Goal: Transaction & Acquisition: Purchase product/service

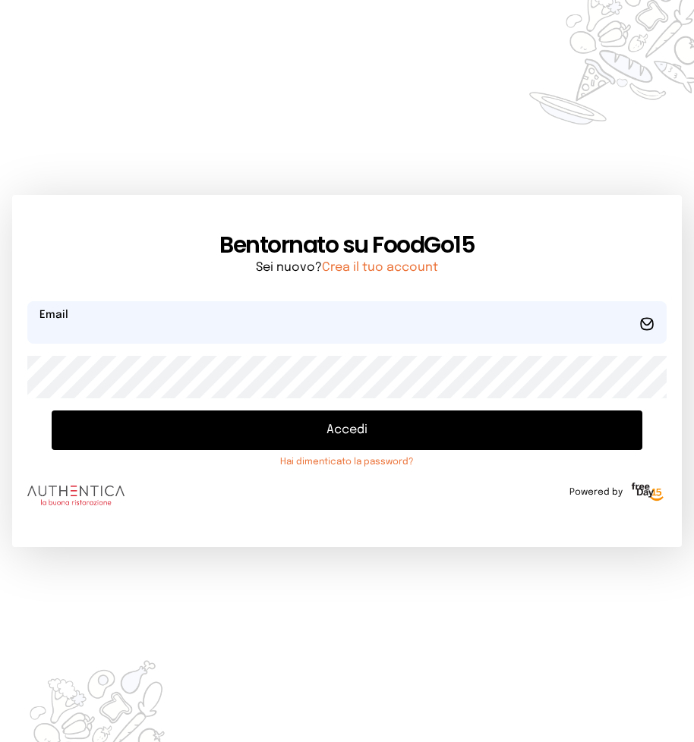
type input "**********"
click at [376, 424] on button "Accedi" at bounding box center [347, 430] width 591 height 39
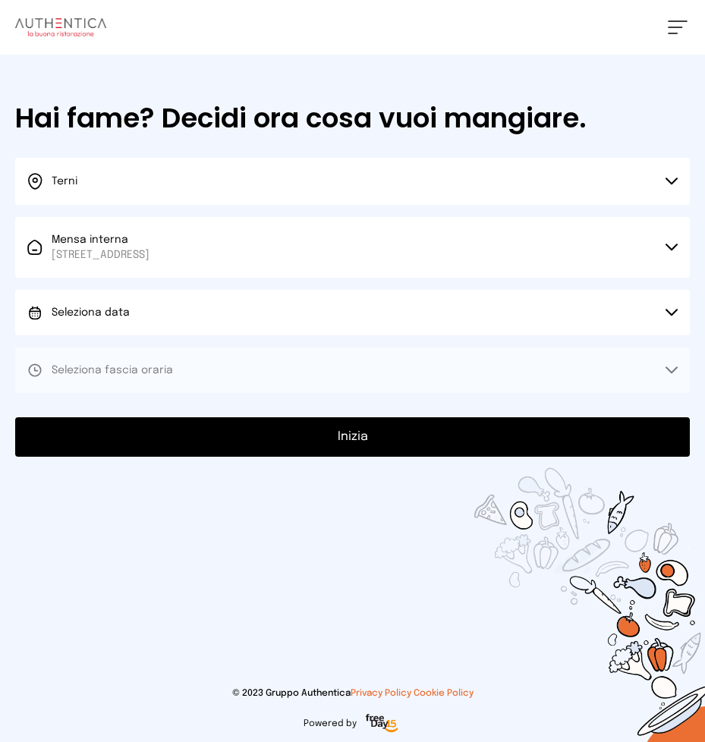
click at [238, 312] on button "Seleziona data" at bounding box center [352, 313] width 675 height 46
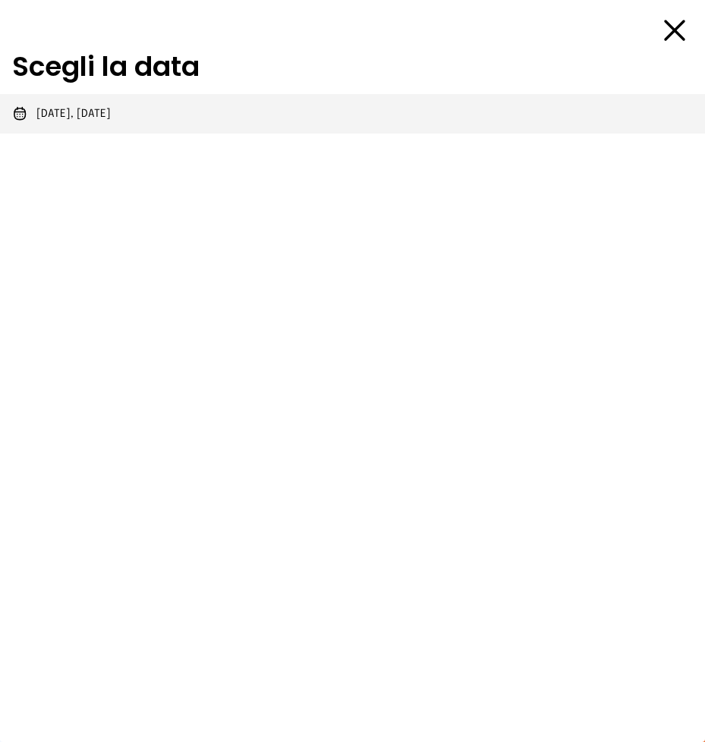
click at [136, 108] on li "[DATE], [DATE]" at bounding box center [352, 113] width 705 height 39
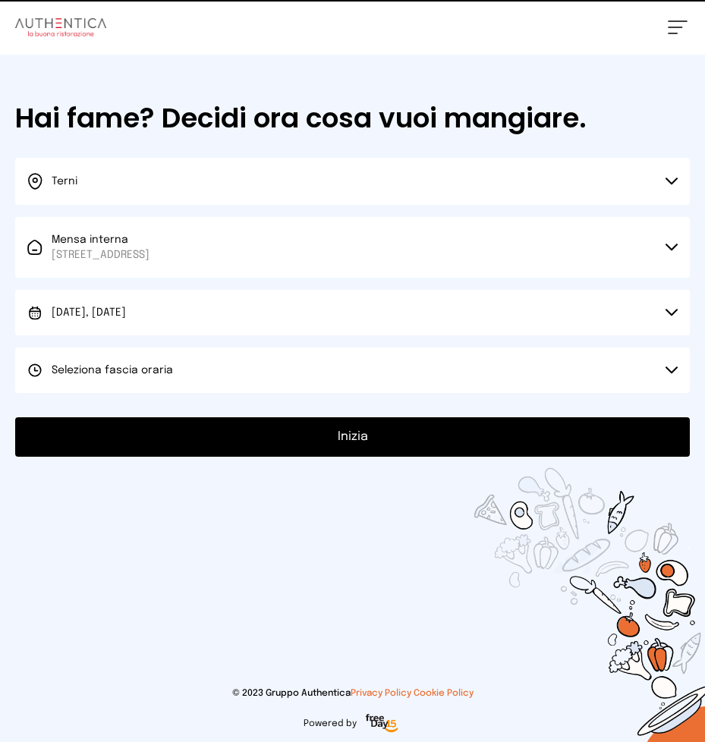
click at [119, 366] on span "Seleziona fascia oraria" at bounding box center [112, 370] width 121 height 11
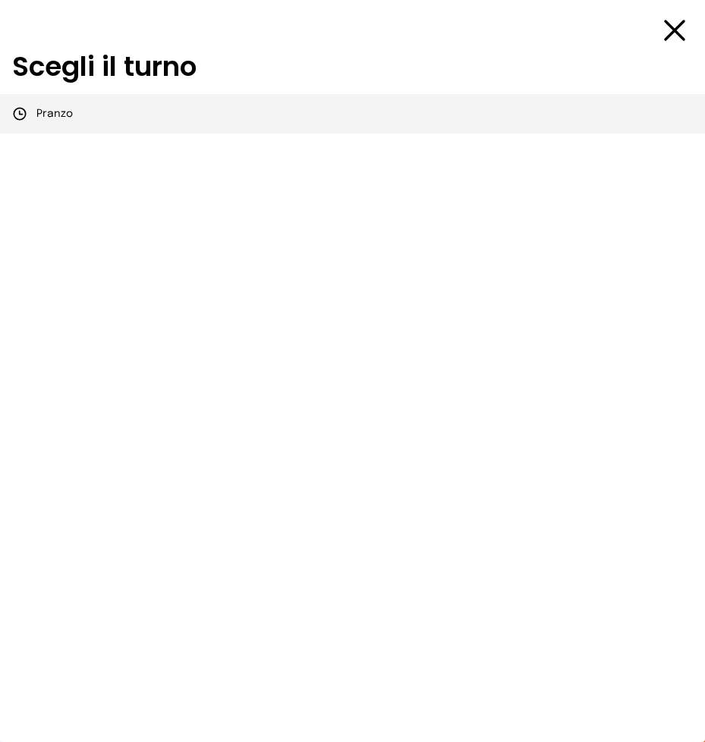
click at [103, 122] on li "Pranzo" at bounding box center [352, 113] width 705 height 39
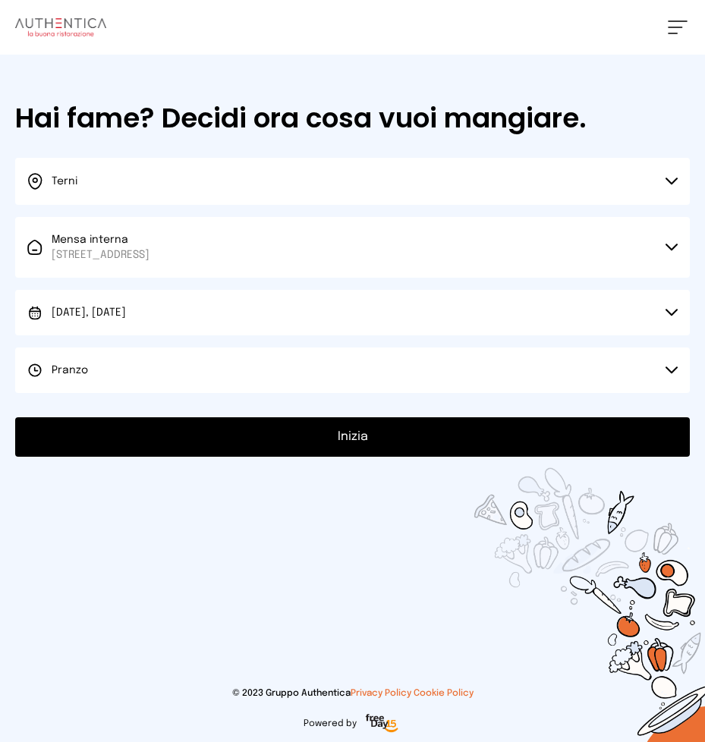
click at [208, 437] on button "Inizia" at bounding box center [352, 436] width 675 height 39
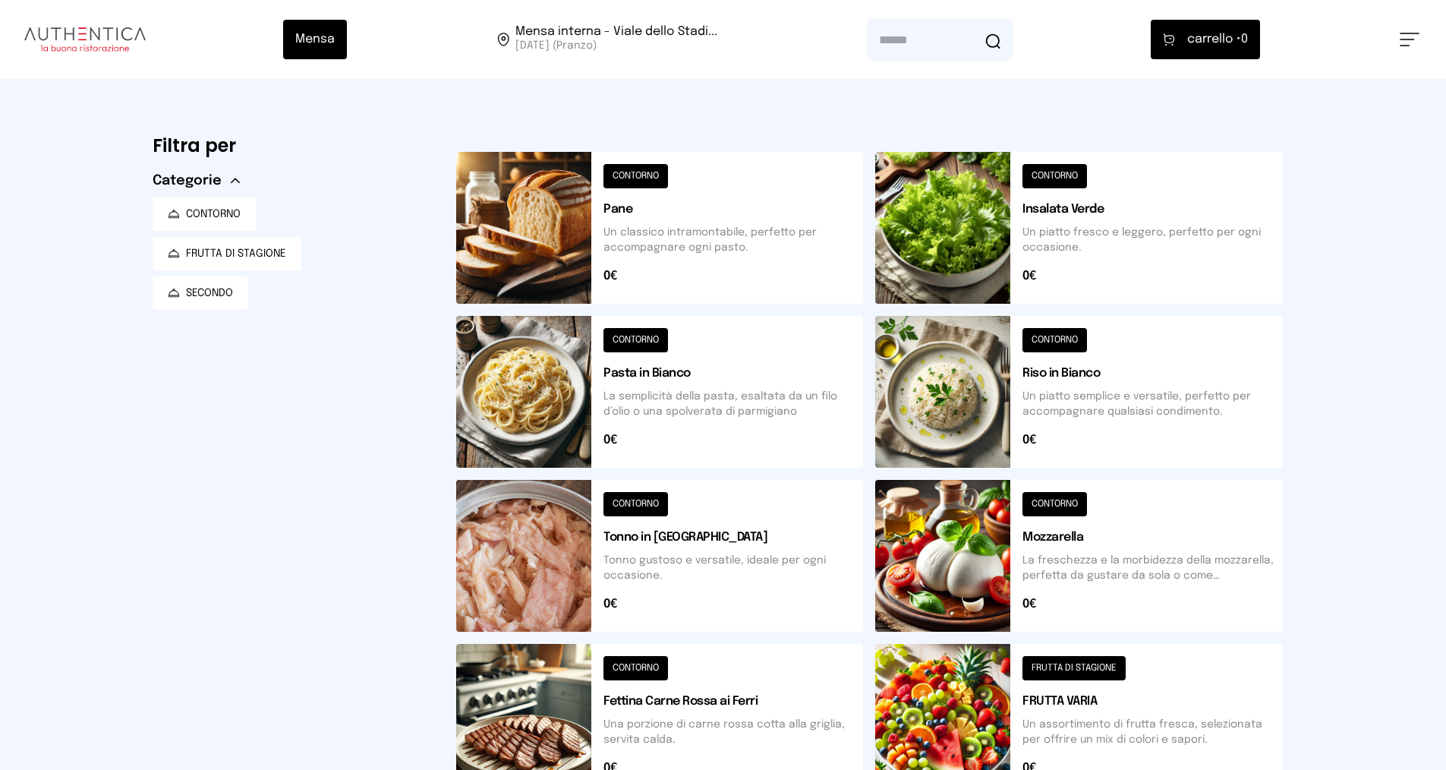
click at [704, 395] on button at bounding box center [1078, 392] width 407 height 152
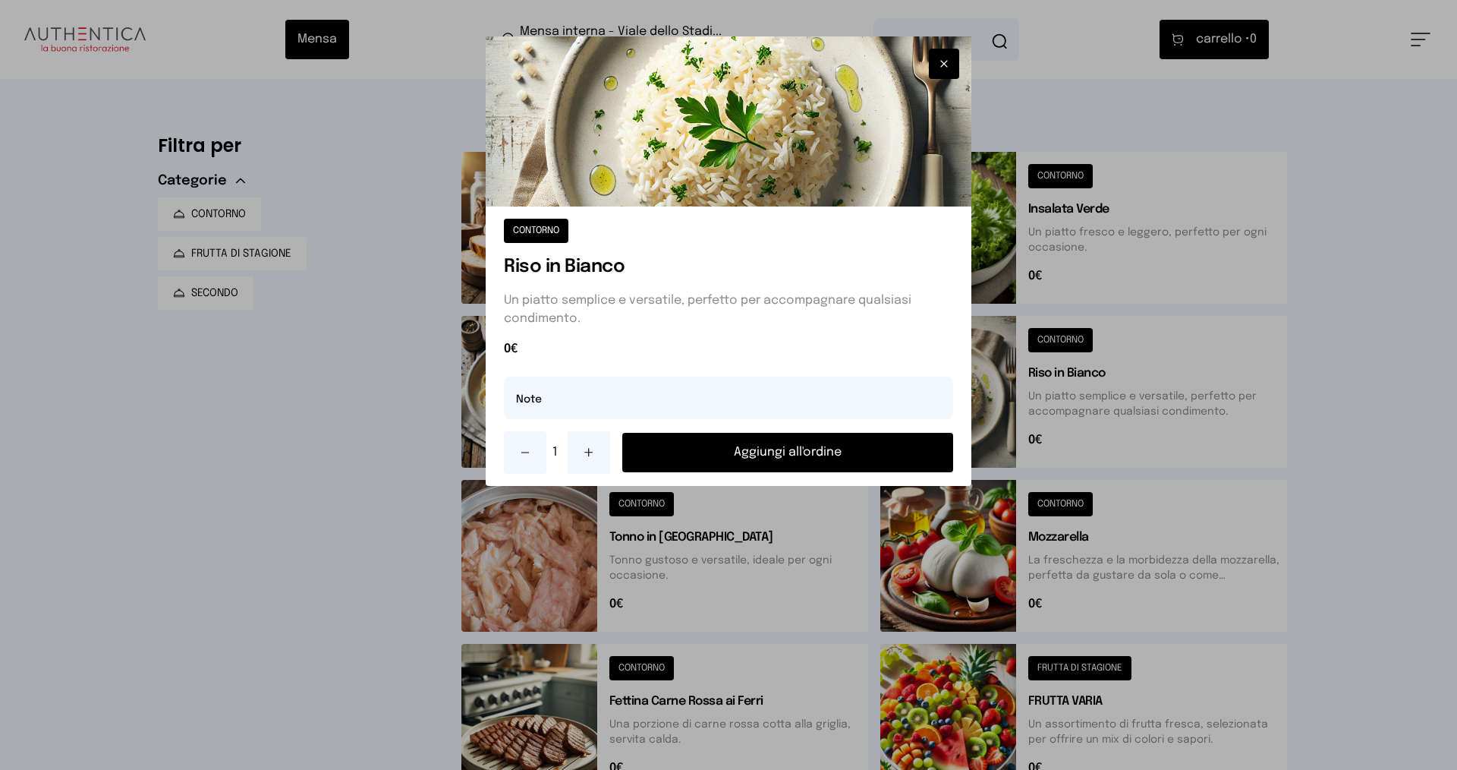
click at [704, 452] on button "Aggiungi all'ordine" at bounding box center [787, 452] width 331 height 39
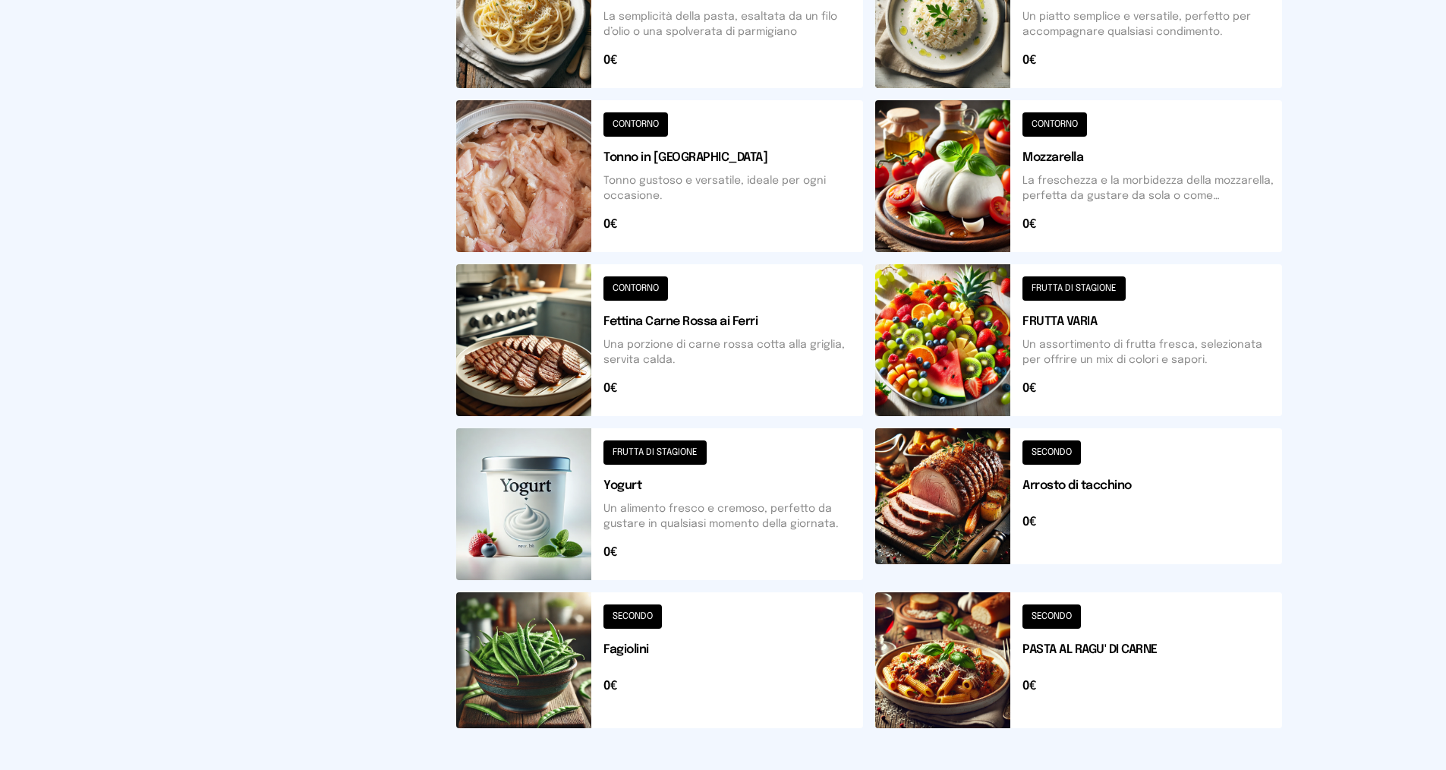
scroll to position [455, 0]
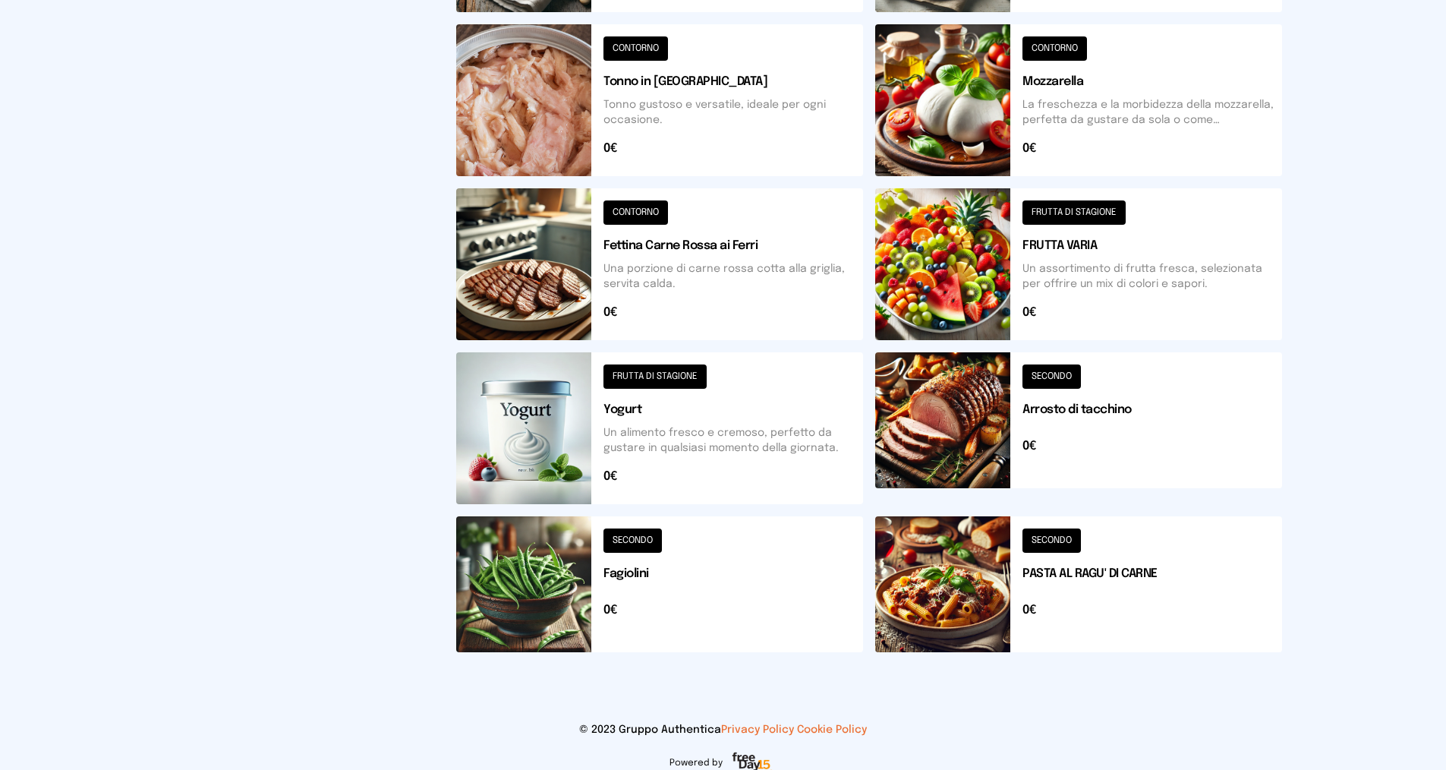
click at [704, 572] on button at bounding box center [659, 584] width 407 height 136
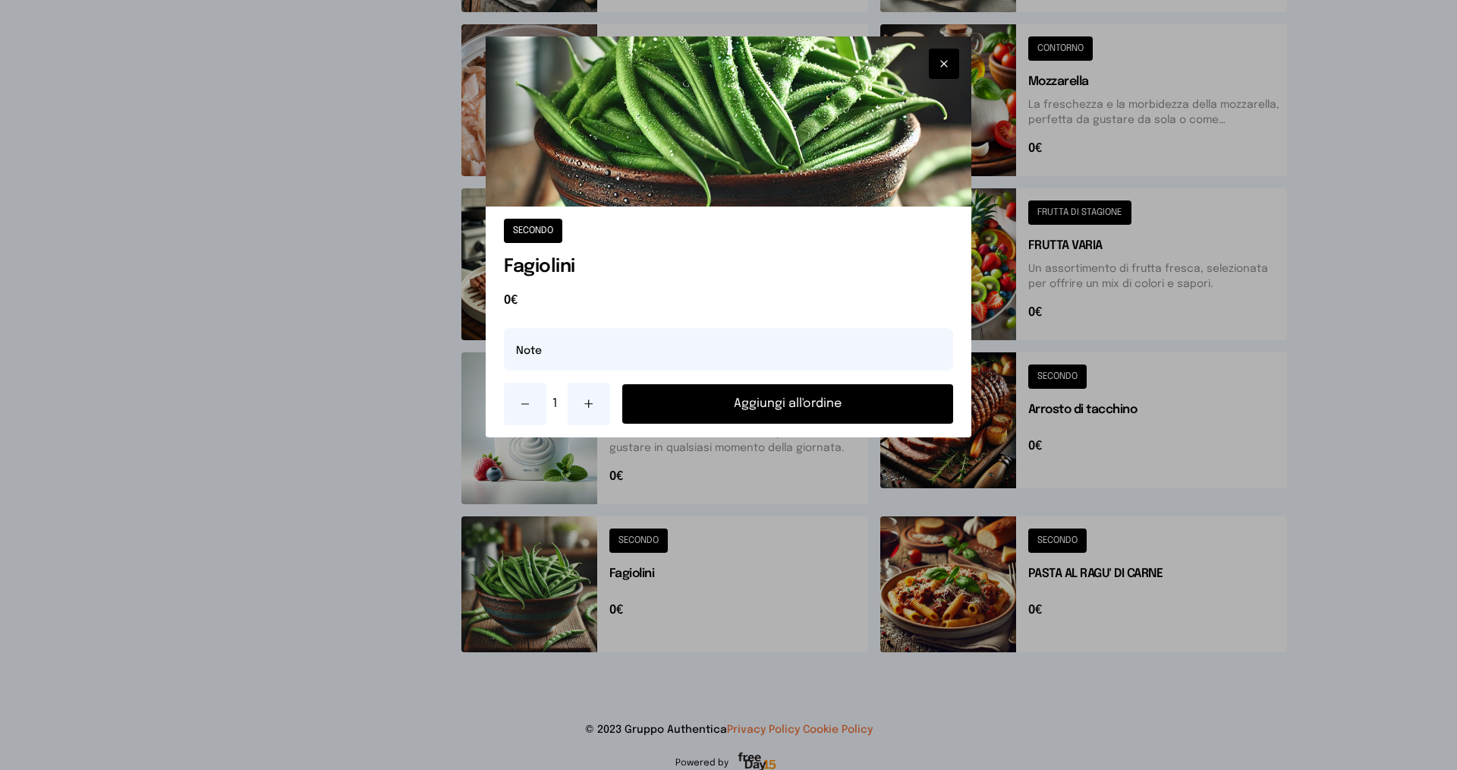
click at [704, 400] on button "Aggiungi all'ordine" at bounding box center [787, 403] width 331 height 39
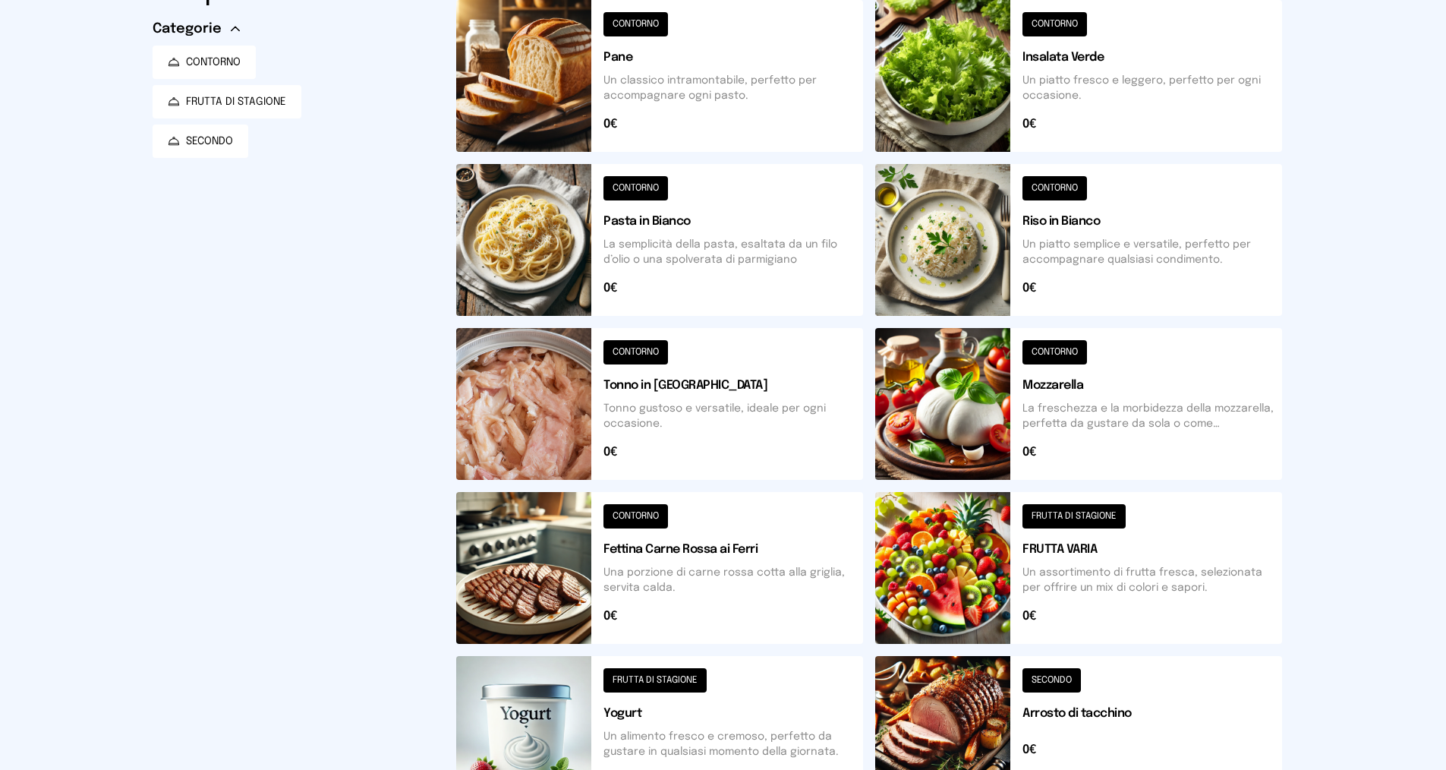
scroll to position [228, 0]
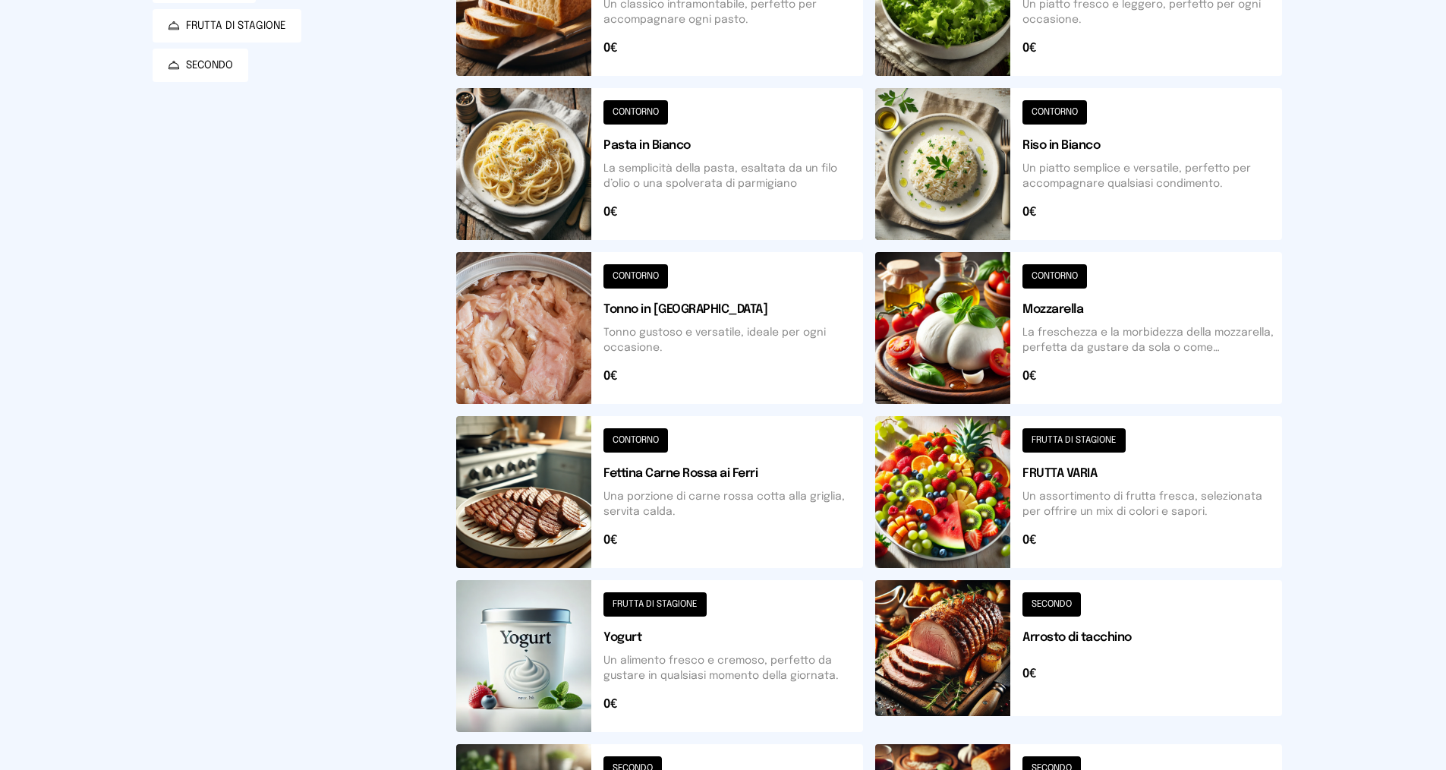
click at [704, 511] on button at bounding box center [1078, 492] width 407 height 152
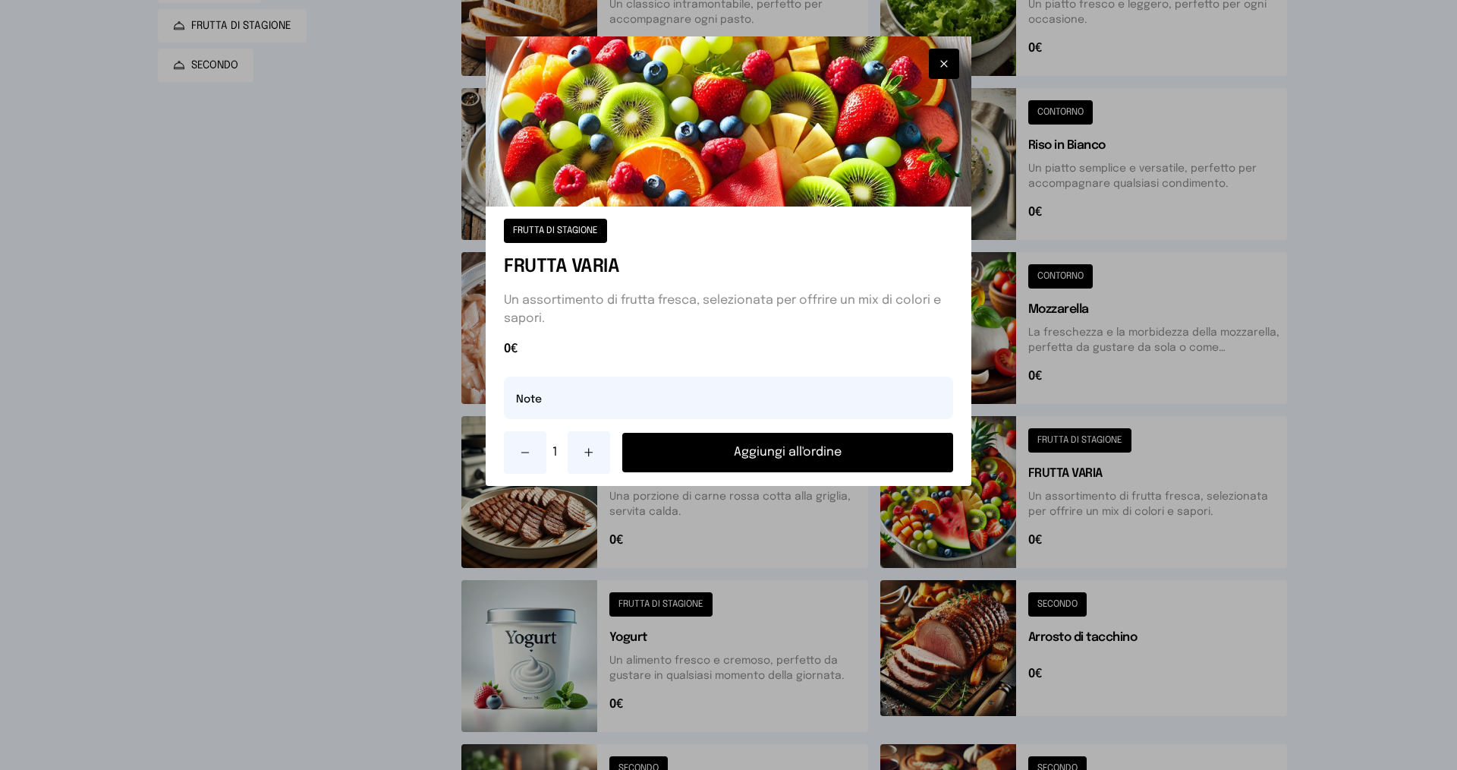
click at [704, 442] on button "Aggiungi all'ordine" at bounding box center [787, 452] width 331 height 39
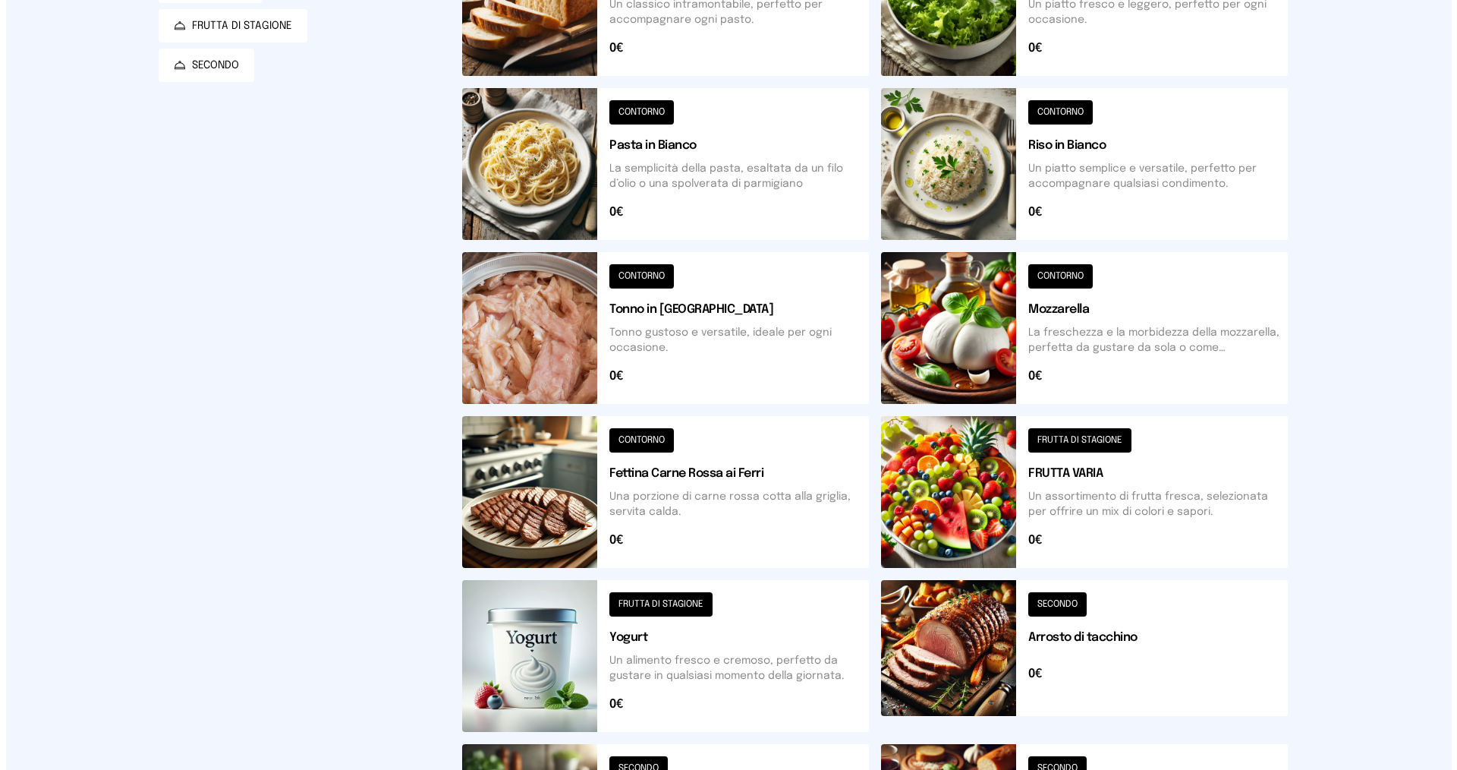
scroll to position [0, 0]
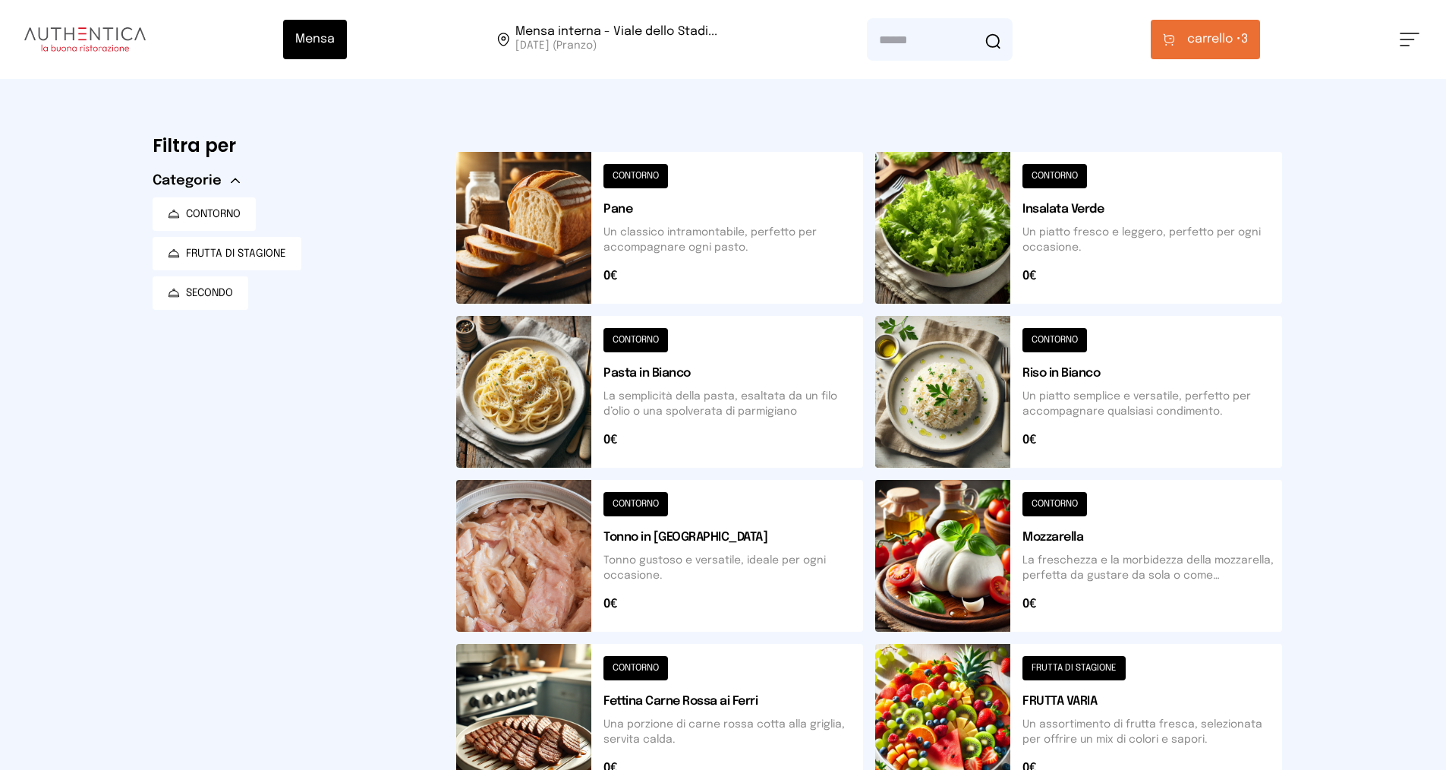
click at [704, 43] on span "carrello •" at bounding box center [1214, 39] width 54 height 18
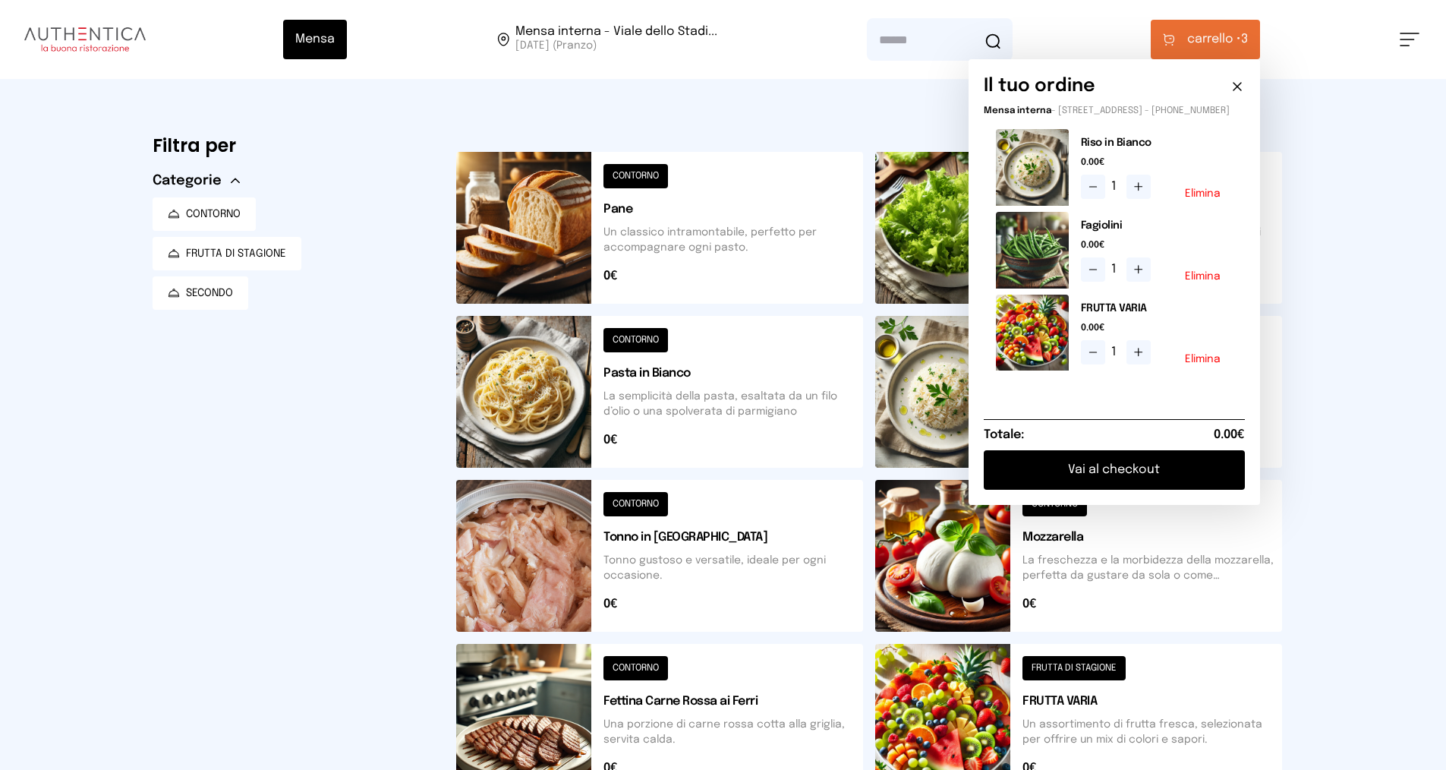
click at [704, 484] on button "Vai al checkout" at bounding box center [1114, 469] width 261 height 39
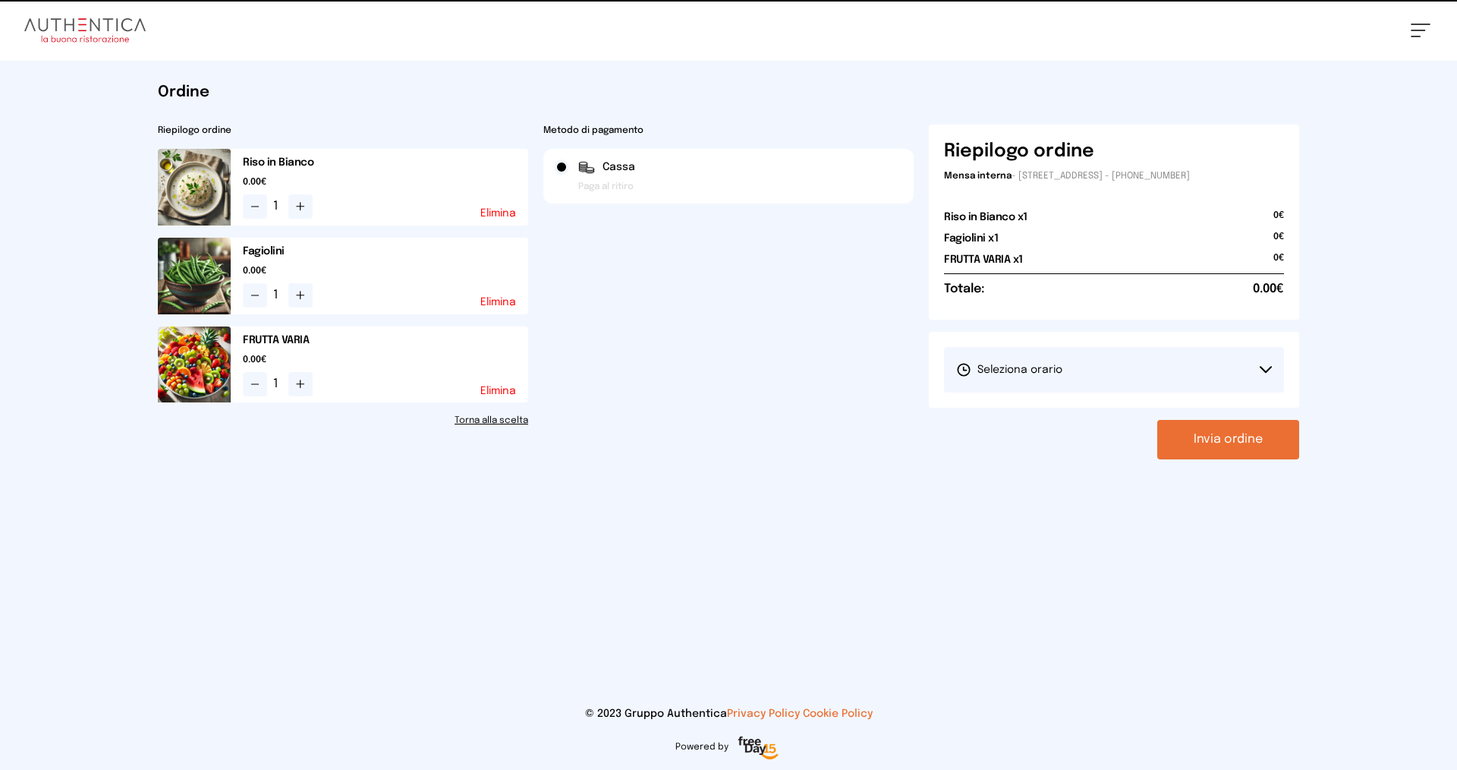
click at [704, 378] on button "Seleziona orario" at bounding box center [1114, 370] width 340 height 46
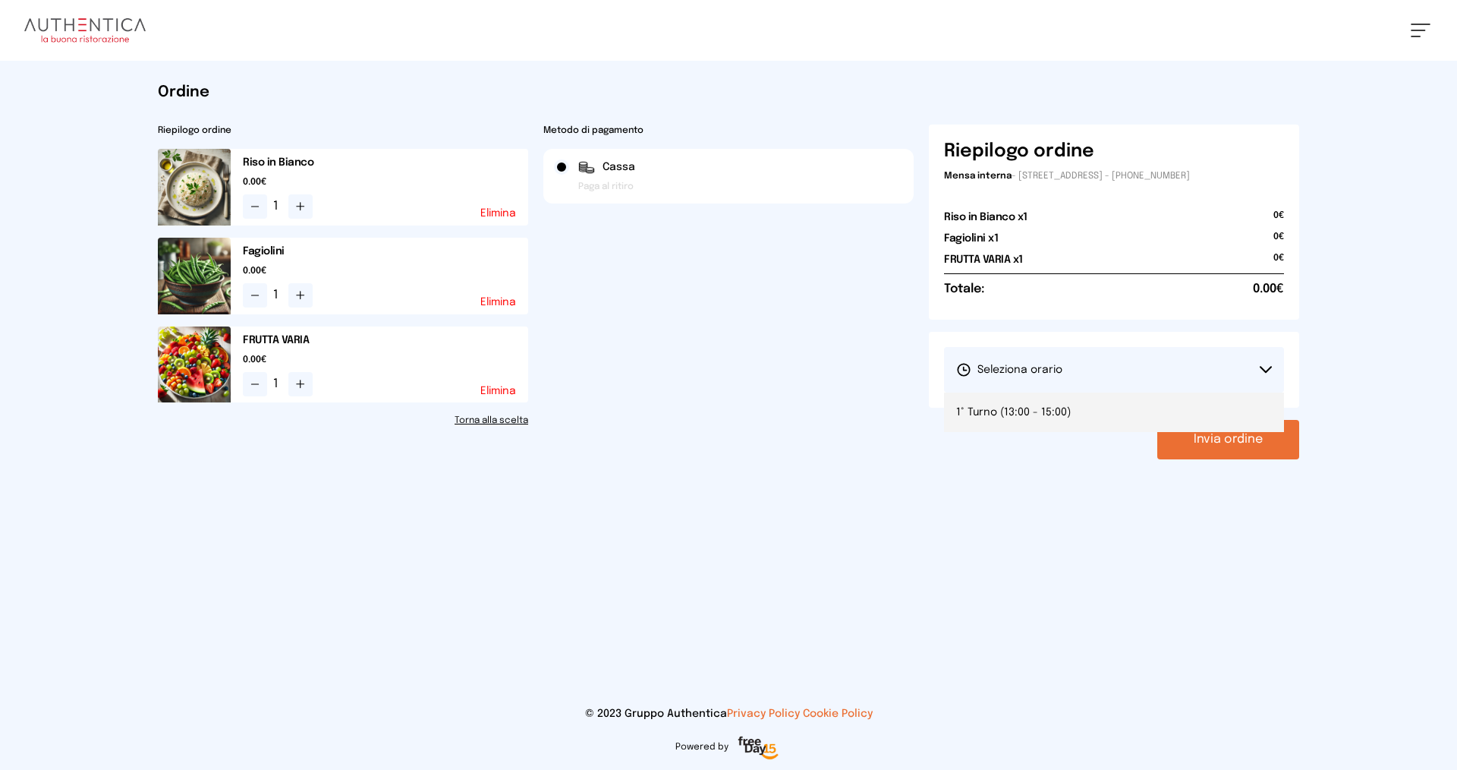
click at [704, 411] on span "1° Turno (13:00 - 15:00)" at bounding box center [1013, 412] width 115 height 15
click at [704, 445] on button "Invia ordine" at bounding box center [1228, 439] width 142 height 39
